Goal: Transaction & Acquisition: Obtain resource

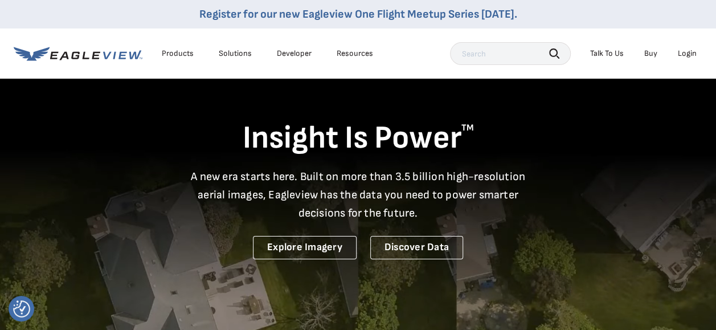
click at [684, 50] on div "Login" at bounding box center [686, 53] width 19 height 10
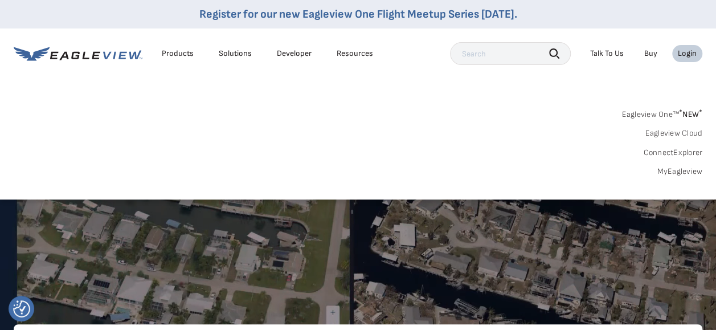
scroll to position [57, 0]
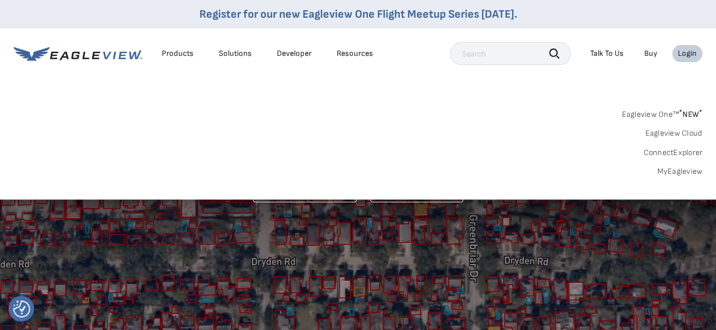
click at [663, 176] on div "Search Products Our Product Areas Imagery 1-Inch GSD Aerial Imagery *" at bounding box center [358, 145] width 716 height 107
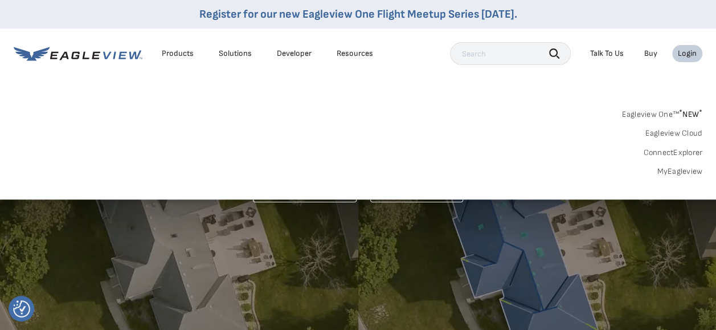
click at [664, 175] on link "MyEagleview" at bounding box center [679, 171] width 46 height 10
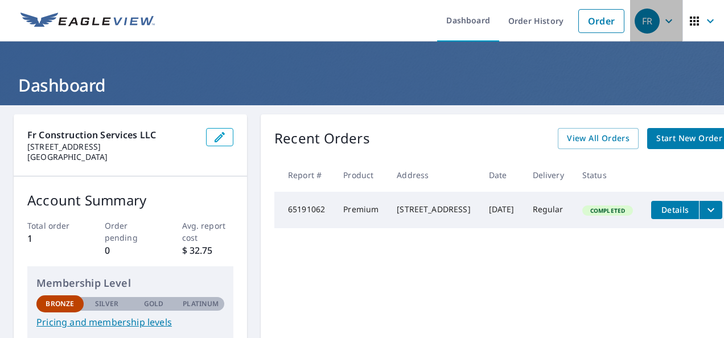
click at [646, 24] on div "FR" at bounding box center [647, 21] width 25 height 25
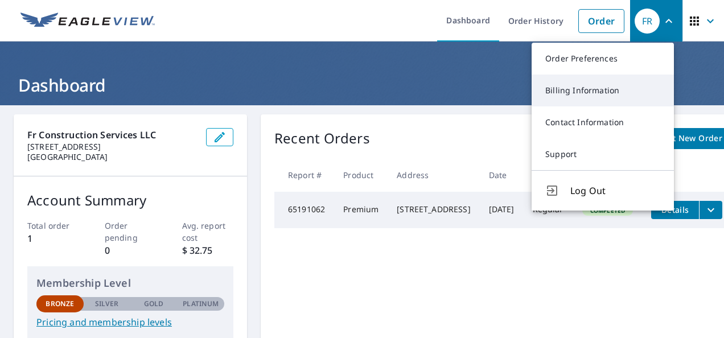
click at [566, 94] on link "Billing Information" at bounding box center [603, 91] width 142 height 32
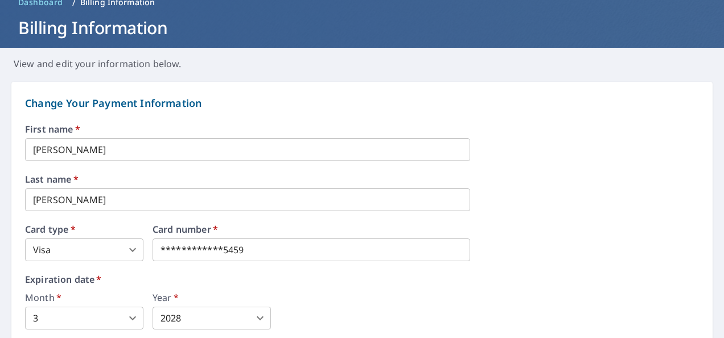
scroll to position [114, 0]
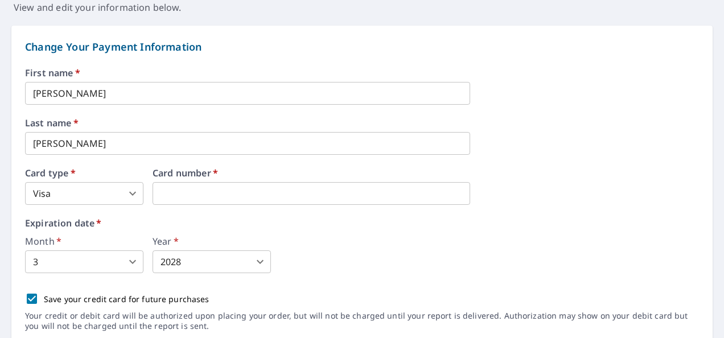
click at [264, 228] on div "Expiration date   * Month   * 3 3 ​ Year   * 2028 2028 ​" at bounding box center [362, 246] width 674 height 55
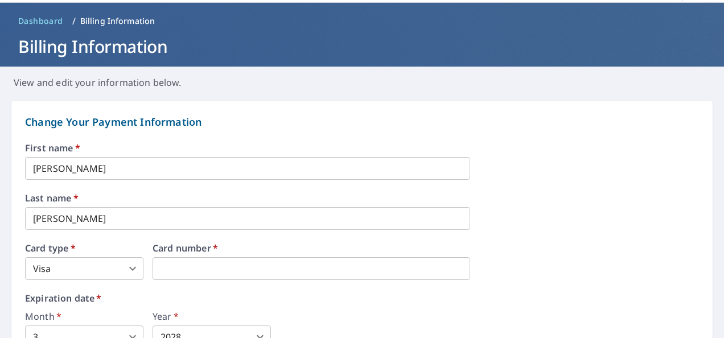
scroll to position [0, 0]
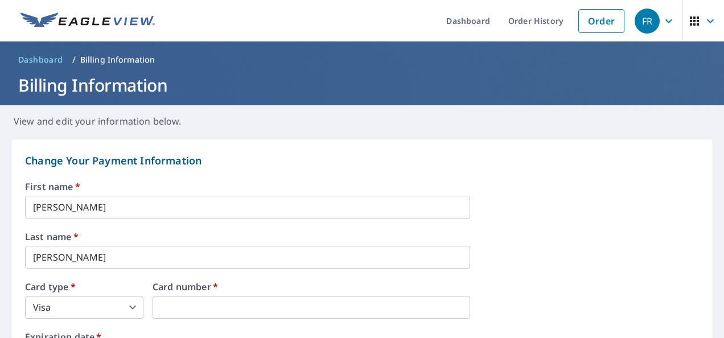
click at [665, 22] on icon "button" at bounding box center [668, 21] width 7 height 4
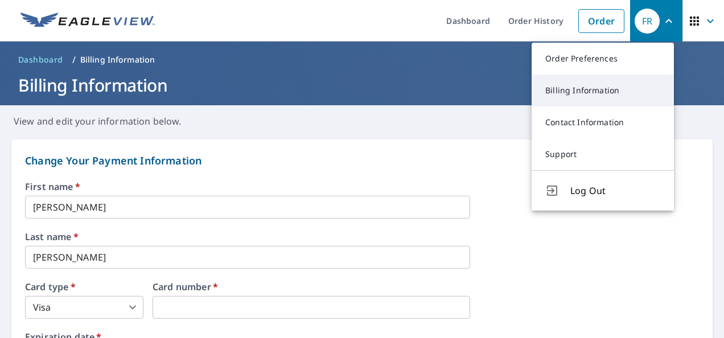
click at [577, 94] on link "Billing Information" at bounding box center [603, 91] width 142 height 32
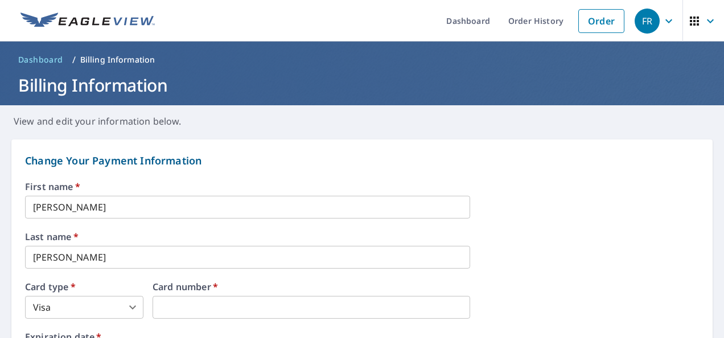
click at [694, 22] on span "button" at bounding box center [704, 20] width 32 height 27
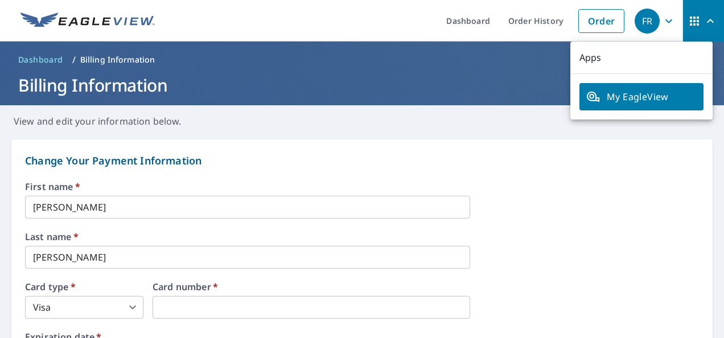
click at [655, 100] on span "My EagleView" at bounding box center [641, 97] width 110 height 14
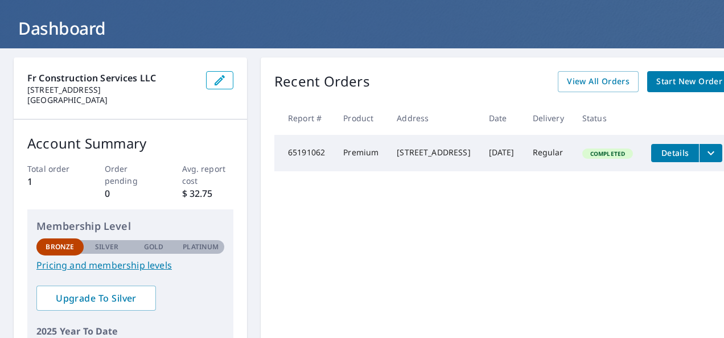
scroll to position [114, 0]
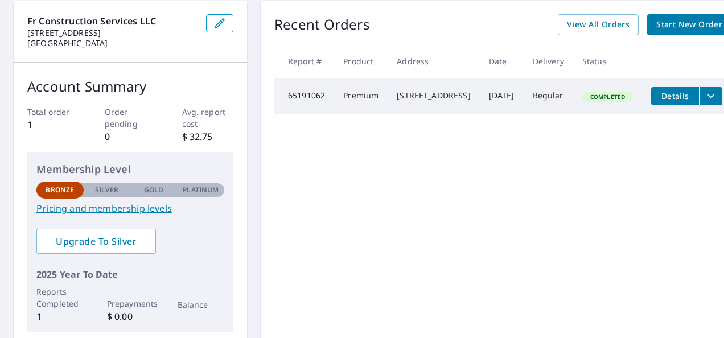
click at [105, 209] on link "Pricing and membership levels" at bounding box center [130, 209] width 188 height 14
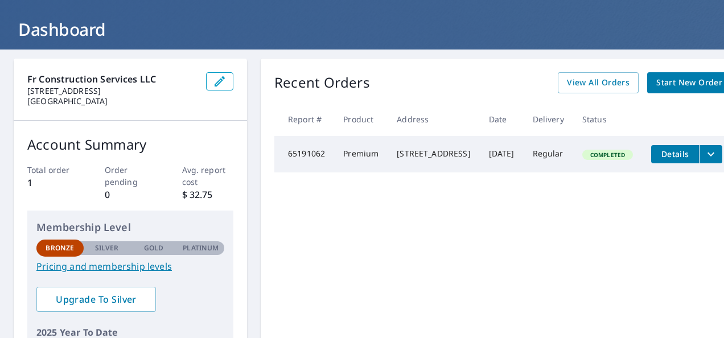
scroll to position [0, 0]
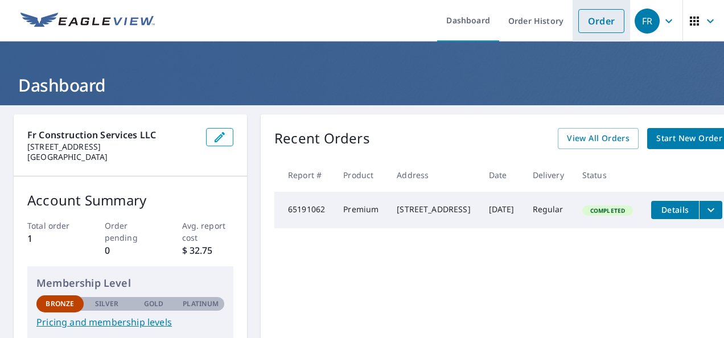
click at [589, 19] on link "Order" at bounding box center [601, 21] width 46 height 24
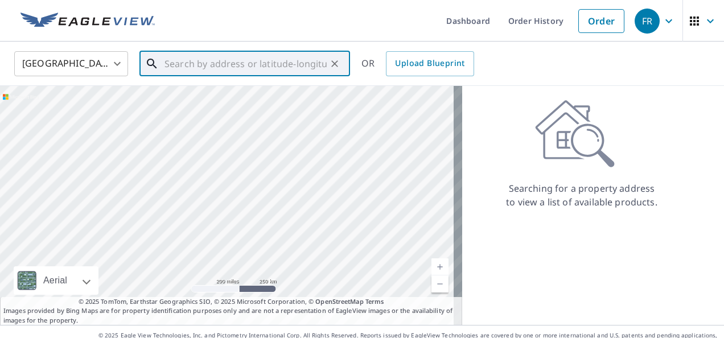
click at [181, 71] on input "text" at bounding box center [246, 64] width 162 height 32
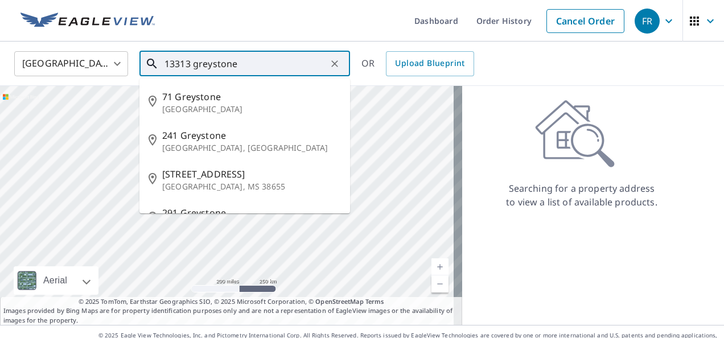
drag, startPoint x: 189, startPoint y: 62, endPoint x: 152, endPoint y: 64, distance: 37.0
click at [152, 64] on div "13313 greystone ​" at bounding box center [244, 63] width 211 height 25
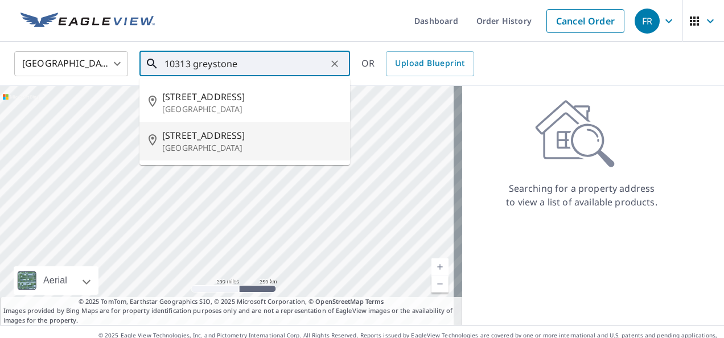
click at [229, 139] on span "10313 Greystone Ridge Ct" at bounding box center [251, 136] width 179 height 14
type input "10313 Greystone Ridge Ct Riverview, FL 33578"
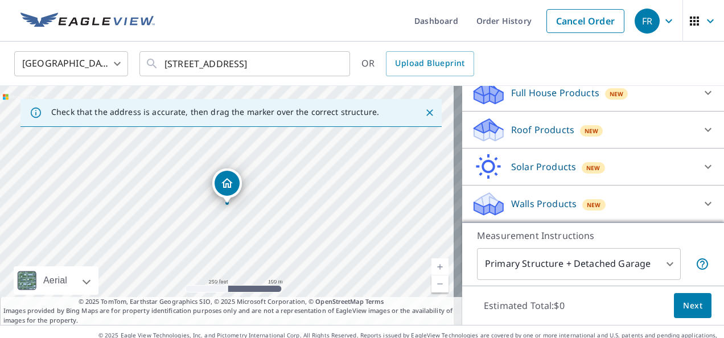
scroll to position [16, 0]
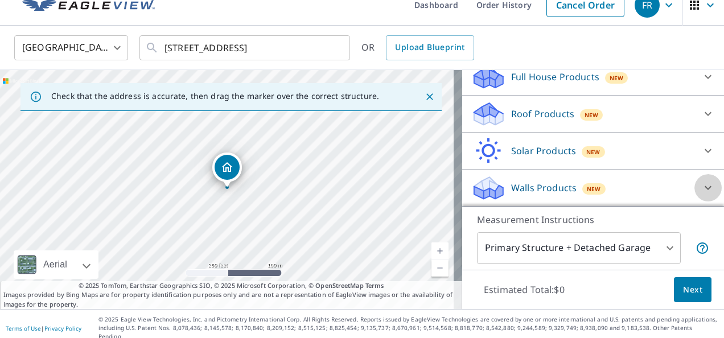
click at [701, 192] on icon at bounding box center [708, 188] width 14 height 14
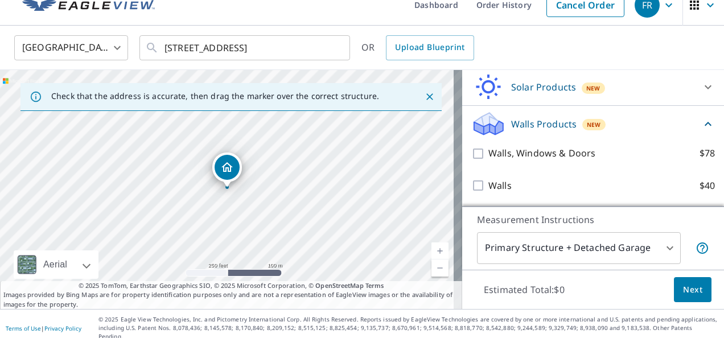
scroll to position [206, 0]
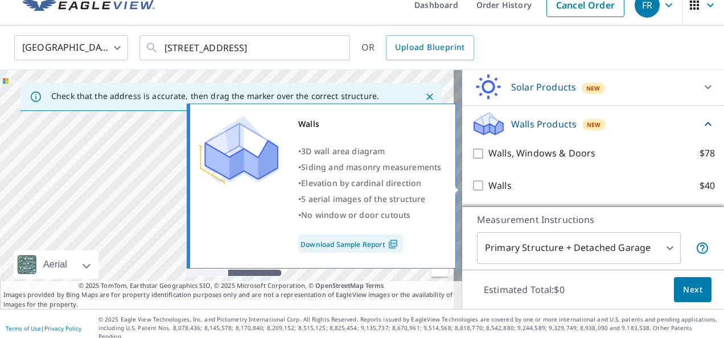
click at [471, 188] on input "Walls $40" at bounding box center [479, 186] width 17 height 14
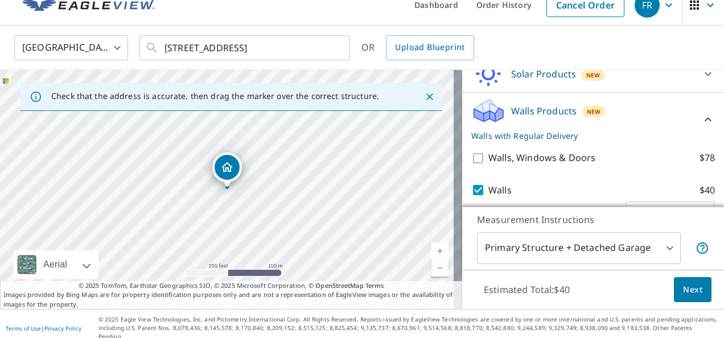
scroll to position [249, 0]
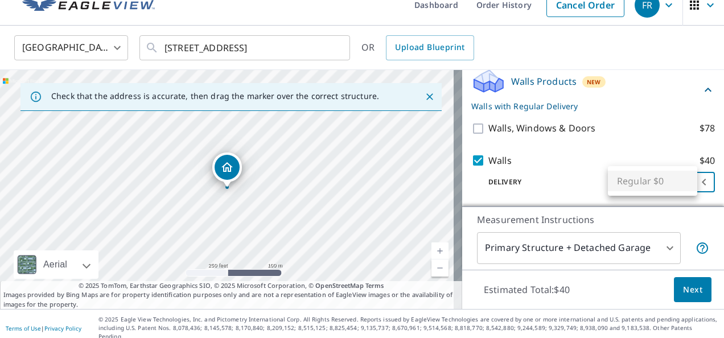
click at [634, 181] on body "FR FR Dashboard Order History Cancel Order FR United States US ​ 10313 Greyston…" at bounding box center [362, 169] width 724 height 338
click at [634, 180] on ul "Regular $0" at bounding box center [652, 181] width 89 height 30
click at [549, 188] on div at bounding box center [362, 169] width 724 height 338
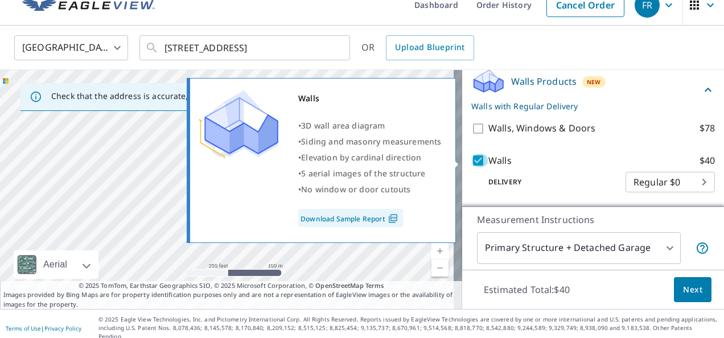
click at [471, 161] on input "Walls $40" at bounding box center [479, 161] width 17 height 14
checkbox input "false"
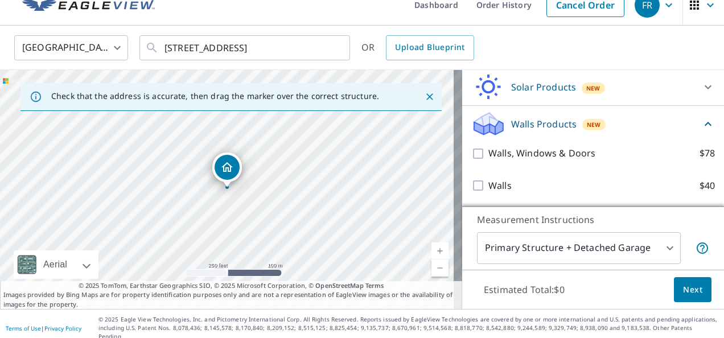
scroll to position [206, 0]
click at [701, 126] on icon at bounding box center [708, 124] width 14 height 14
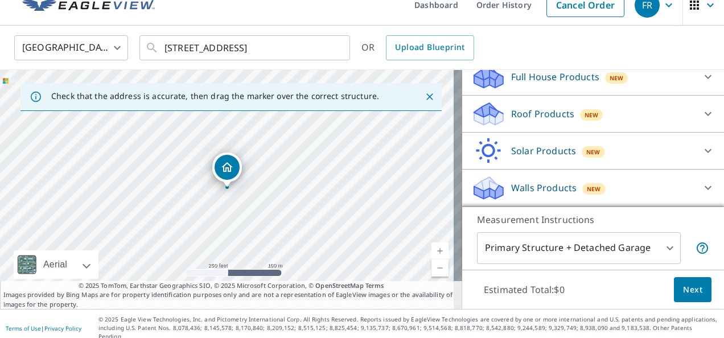
scroll to position [142, 0]
click at [701, 149] on icon at bounding box center [708, 151] width 14 height 14
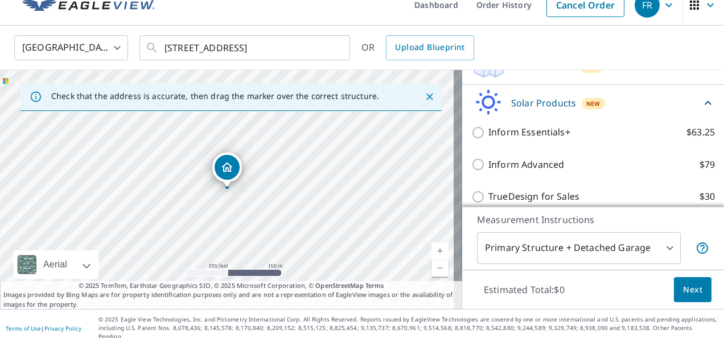
scroll to position [168, 0]
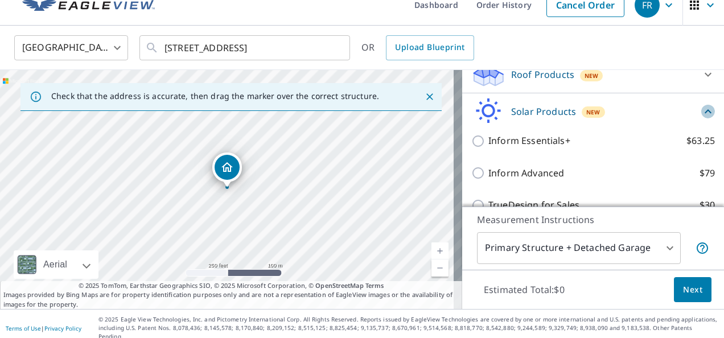
click at [701, 118] on icon at bounding box center [708, 112] width 14 height 14
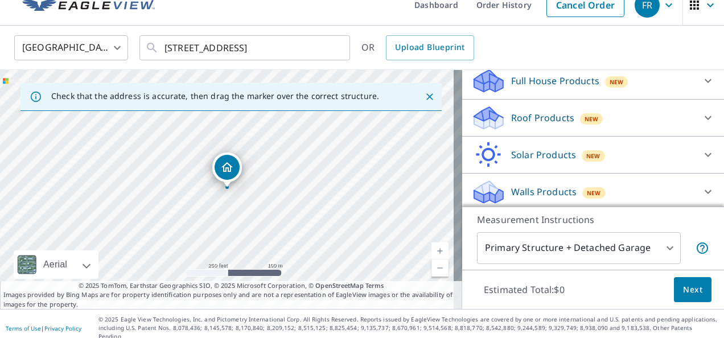
scroll to position [142, 0]
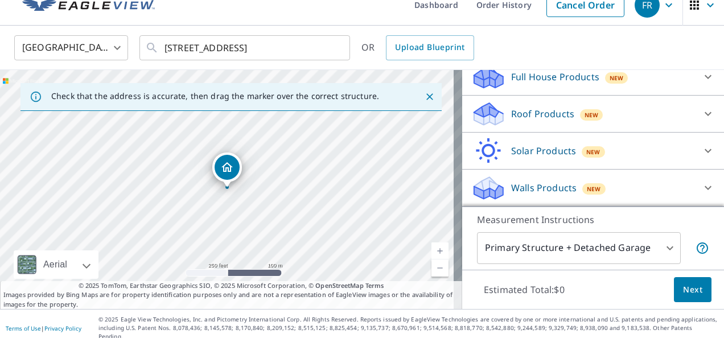
click at [656, 248] on body "FR FR Dashboard Order History Cancel Order FR United States US ​ 10313 Greyston…" at bounding box center [362, 169] width 724 height 338
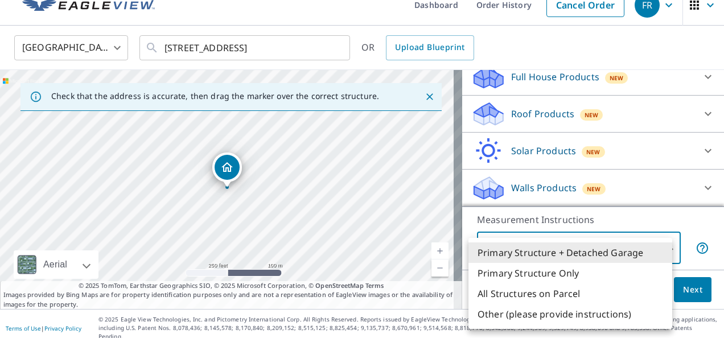
click at [712, 176] on div at bounding box center [362, 169] width 724 height 338
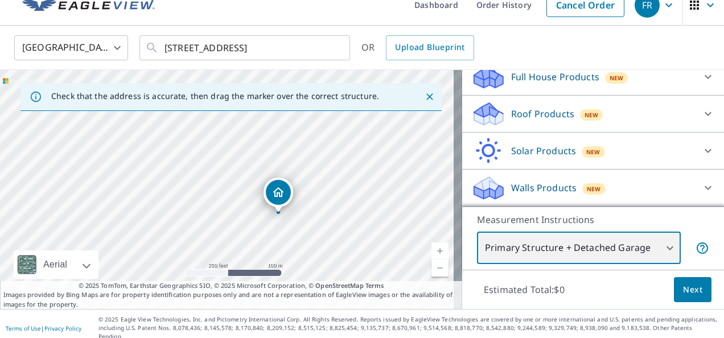
drag, startPoint x: 307, startPoint y: 243, endPoint x: 298, endPoint y: 189, distance: 54.8
click at [306, 178] on div "10313 Greystone Ridge Ct Riverview, FL 33578" at bounding box center [231, 189] width 462 height 239
drag, startPoint x: 289, startPoint y: 224, endPoint x: 295, endPoint y: 215, distance: 10.6
click at [295, 215] on div "10313 Greystone Ridge Ct Riverview, FL 33578" at bounding box center [231, 189] width 462 height 239
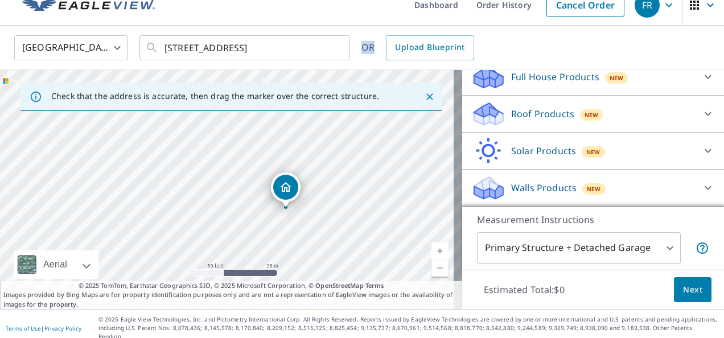
drag, startPoint x: 362, startPoint y: 48, endPoint x: 373, endPoint y: 50, distance: 11.4
click at [373, 50] on div "OR Upload Blueprint" at bounding box center [417, 47] width 113 height 25
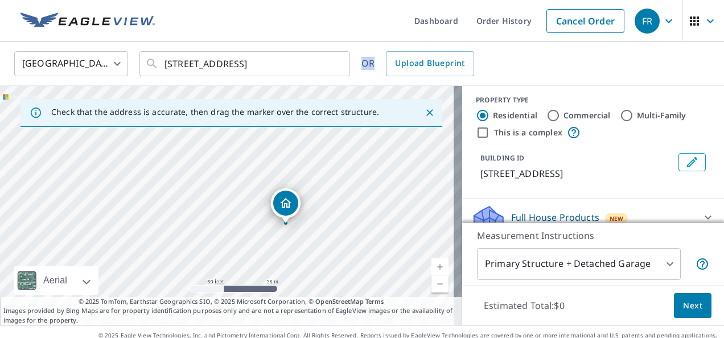
scroll to position [0, 0]
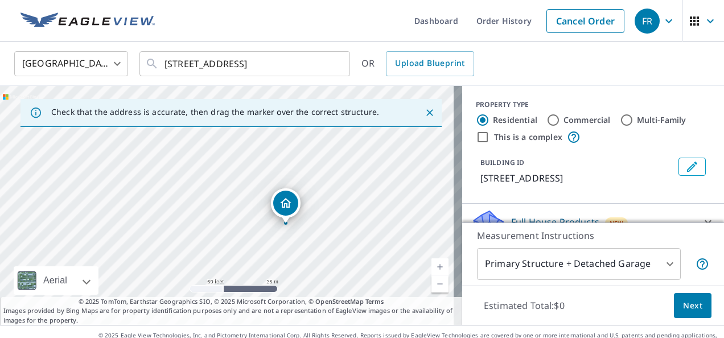
click at [577, 123] on label "Commercial" at bounding box center [587, 119] width 47 height 11
click at [560, 123] on input "Commercial" at bounding box center [553, 120] width 14 height 14
radio input "true"
type input "4"
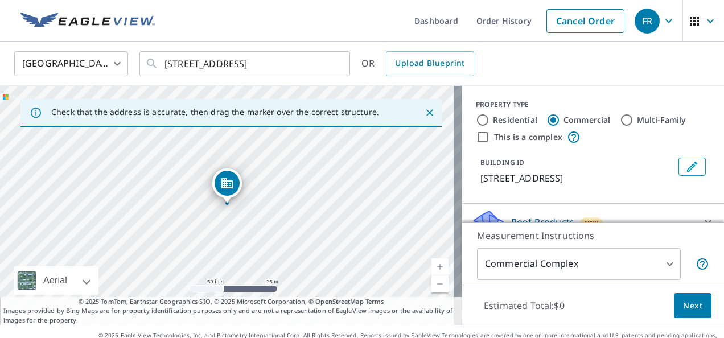
click at [476, 139] on input "This is a complex" at bounding box center [483, 137] width 14 height 14
checkbox input "true"
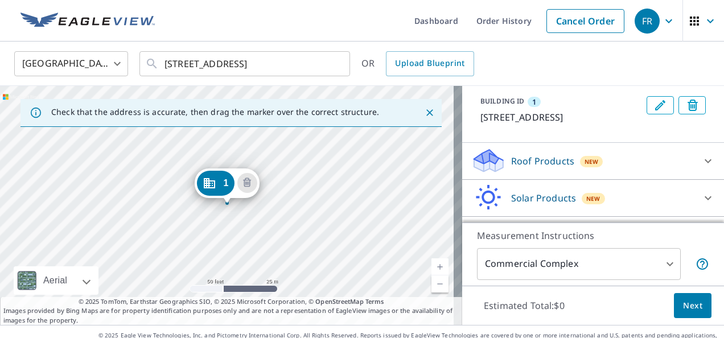
scroll to position [158, 0]
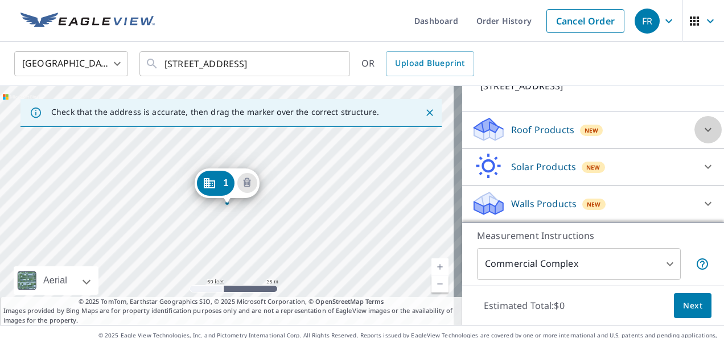
click at [701, 130] on icon at bounding box center [708, 130] width 14 height 14
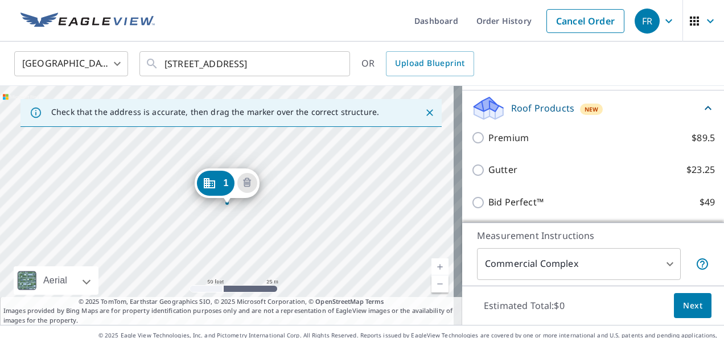
scroll to position [141, 0]
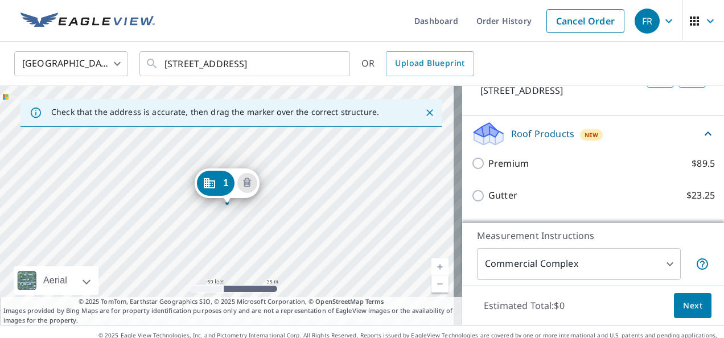
click at [704, 17] on icon "button" at bounding box center [711, 21] width 14 height 14
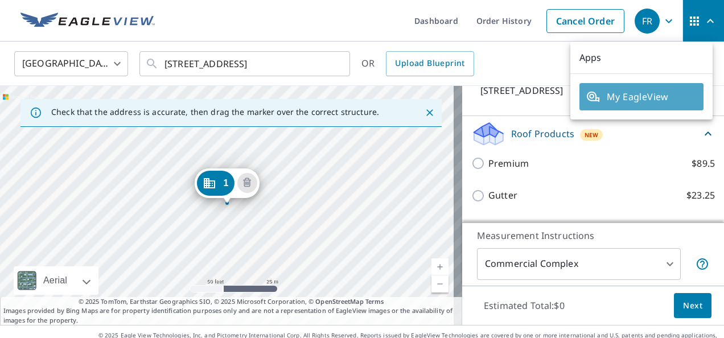
click at [646, 94] on span "My EagleView" at bounding box center [641, 97] width 110 height 14
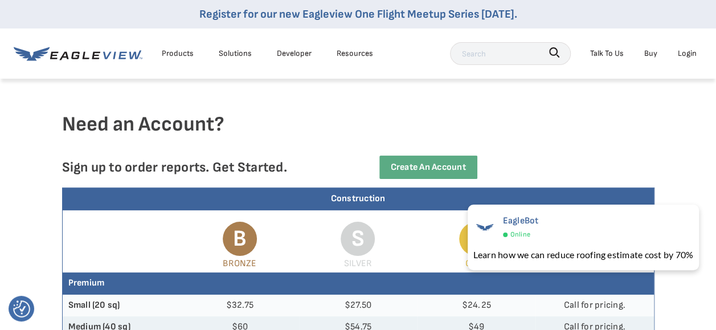
click at [186, 56] on div "Products" at bounding box center [178, 53] width 32 height 14
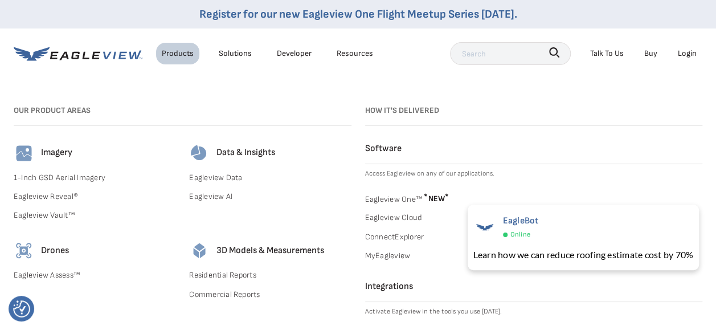
scroll to position [171, 0]
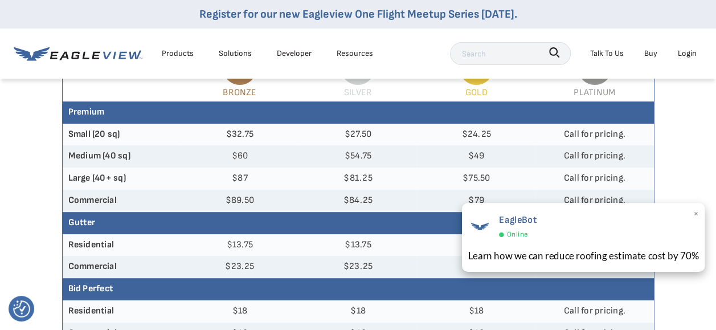
click at [693, 213] on span "×" at bounding box center [695, 214] width 6 height 17
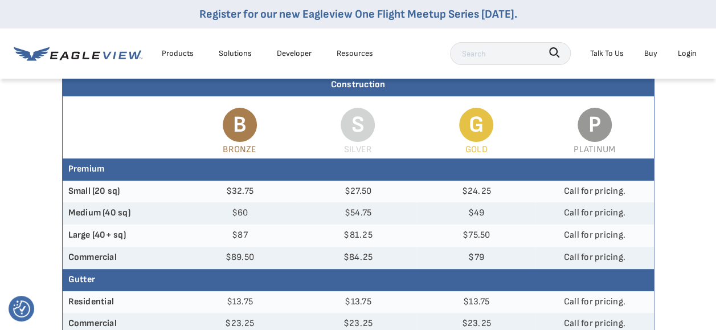
scroll to position [0, 0]
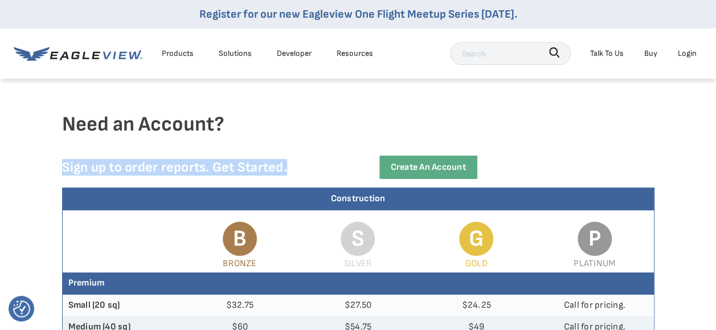
drag, startPoint x: 63, startPoint y: 167, endPoint x: 293, endPoint y: 167, distance: 230.0
click at [293, 167] on p "Sign up to order reports. Get Started." at bounding box center [201, 167] width 278 height 17
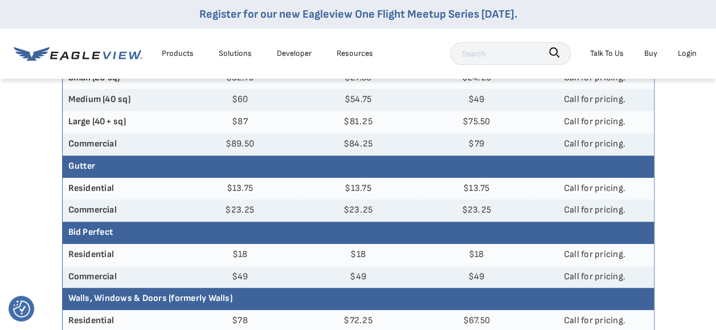
scroll to position [171, 0]
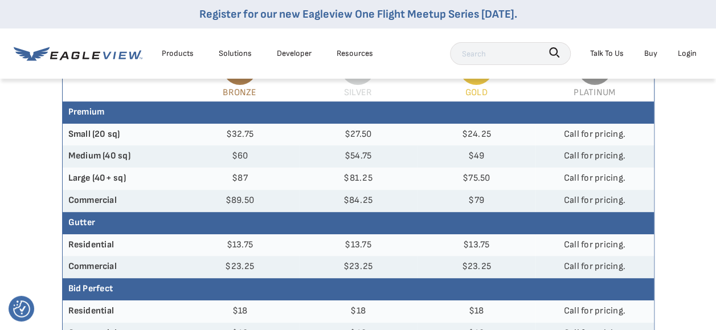
click at [183, 56] on div "Products" at bounding box center [178, 53] width 32 height 14
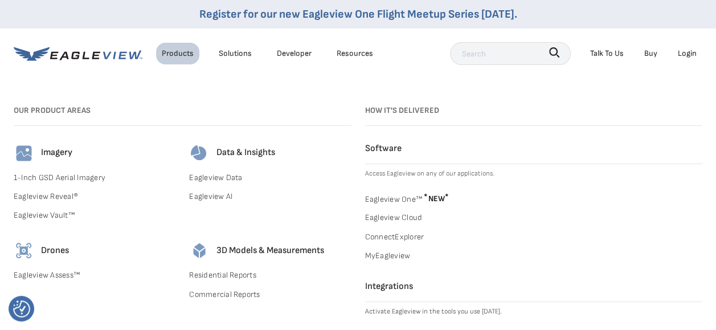
scroll to position [455, 0]
click at [220, 274] on link "Residential Reports" at bounding box center [270, 275] width 162 height 14
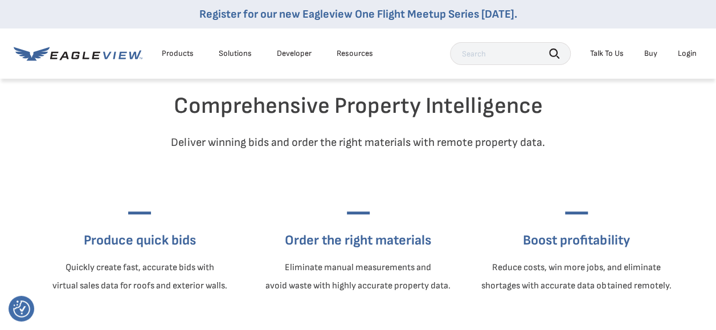
scroll to position [398, 0]
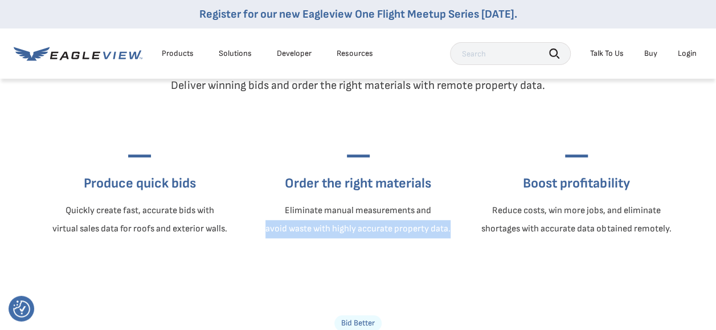
drag, startPoint x: 264, startPoint y: 254, endPoint x: 457, endPoint y: 254, distance: 192.4
click at [457, 252] on div "Order the right materials Eliminate manual measurements and avoid waste with hi…" at bounding box center [357, 194] width 209 height 115
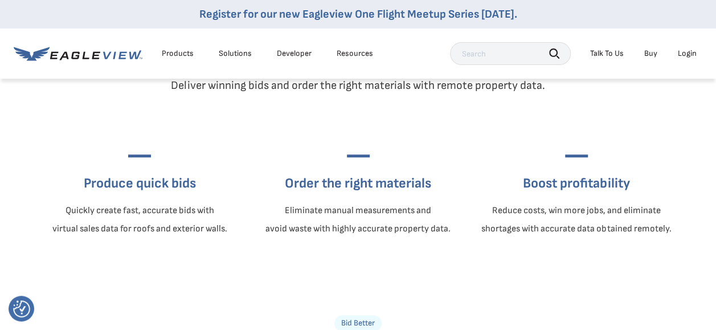
drag, startPoint x: 457, startPoint y: 254, endPoint x: 540, endPoint y: 248, distance: 83.3
click at [540, 238] on p "Reduce costs, win more jobs, and eliminate shortages with accurate data obtaine…" at bounding box center [576, 220] width 190 height 36
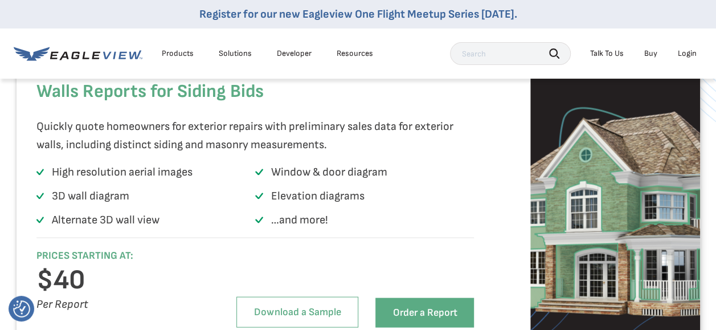
scroll to position [1138, 0]
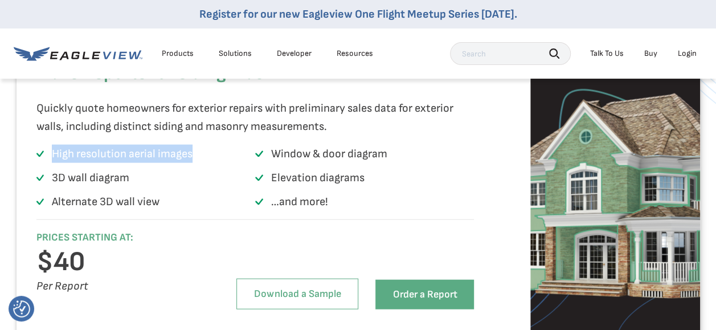
drag, startPoint x: 54, startPoint y: 174, endPoint x: 193, endPoint y: 172, distance: 138.9
click at [193, 167] on li "High resolution aerial images" at bounding box center [145, 156] width 219 height 23
drag, startPoint x: 193, startPoint y: 172, endPoint x: 153, endPoint y: 149, distance: 45.9
click at [153, 135] on p "Quickly quote homeowners for exterior repairs with preliminary sales data for e…" at bounding box center [251, 117] width 431 height 36
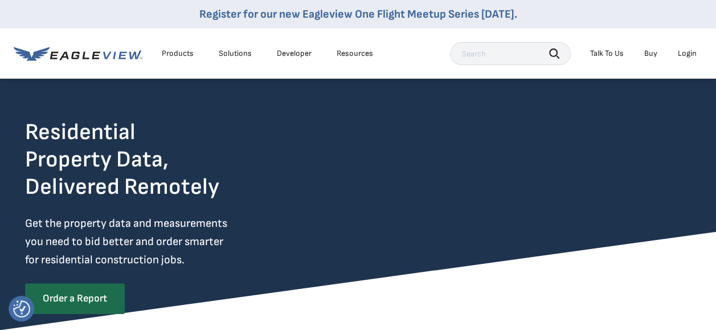
scroll to position [0, 0]
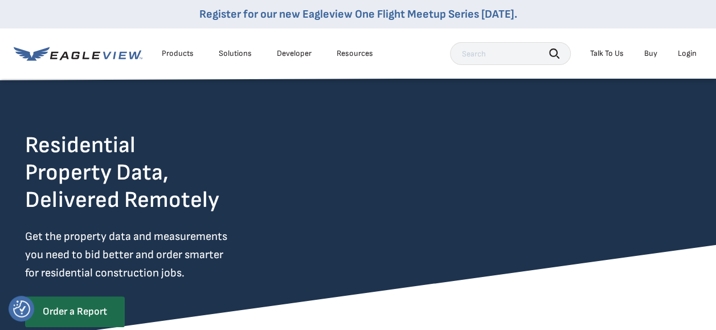
click at [185, 54] on div "Products" at bounding box center [178, 53] width 32 height 10
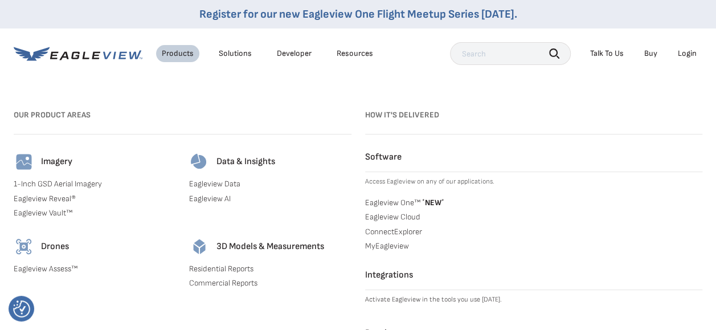
scroll to position [285, 0]
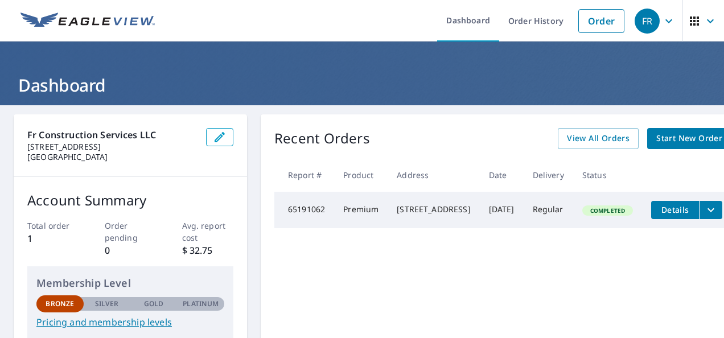
scroll to position [57, 0]
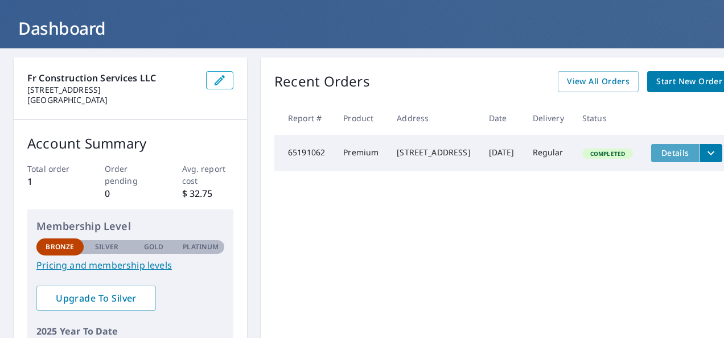
click at [699, 158] on button "Details" at bounding box center [675, 153] width 48 height 18
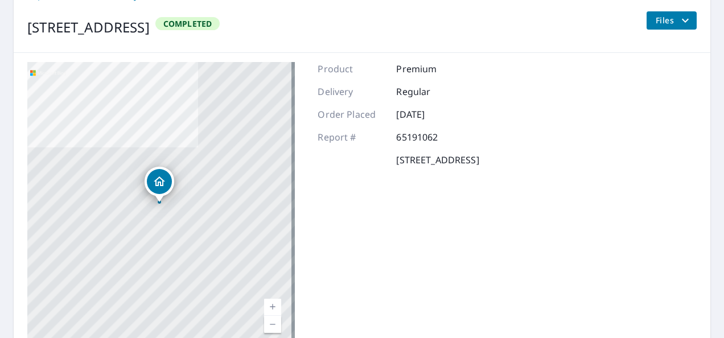
scroll to position [79, 0]
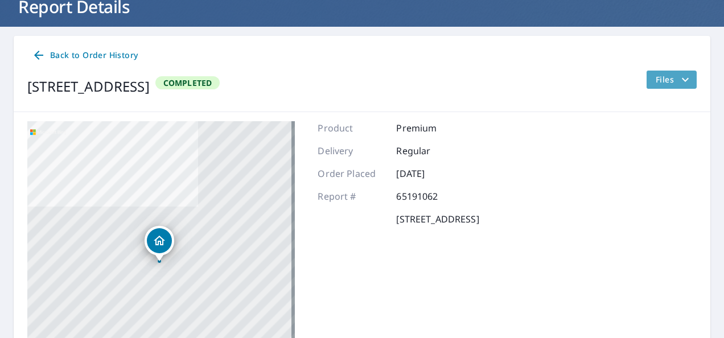
click at [668, 75] on span "Files" at bounding box center [674, 80] width 36 height 14
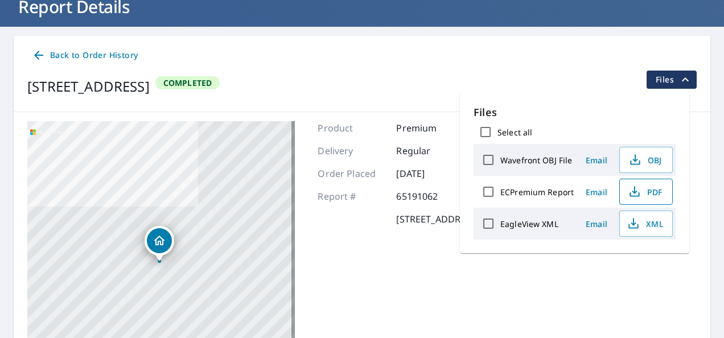
click at [646, 190] on span "PDF" at bounding box center [645, 192] width 36 height 14
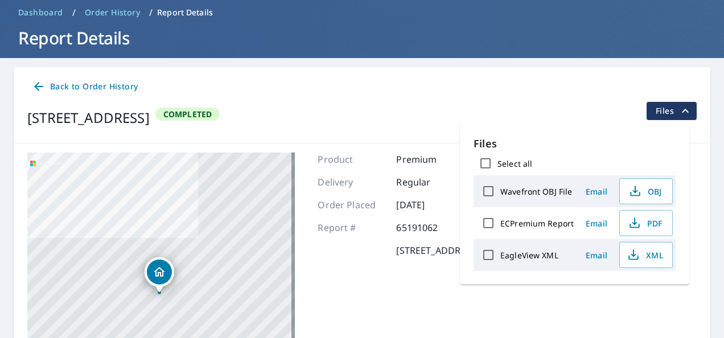
scroll to position [0, 0]
